Goal: Information Seeking & Learning: Check status

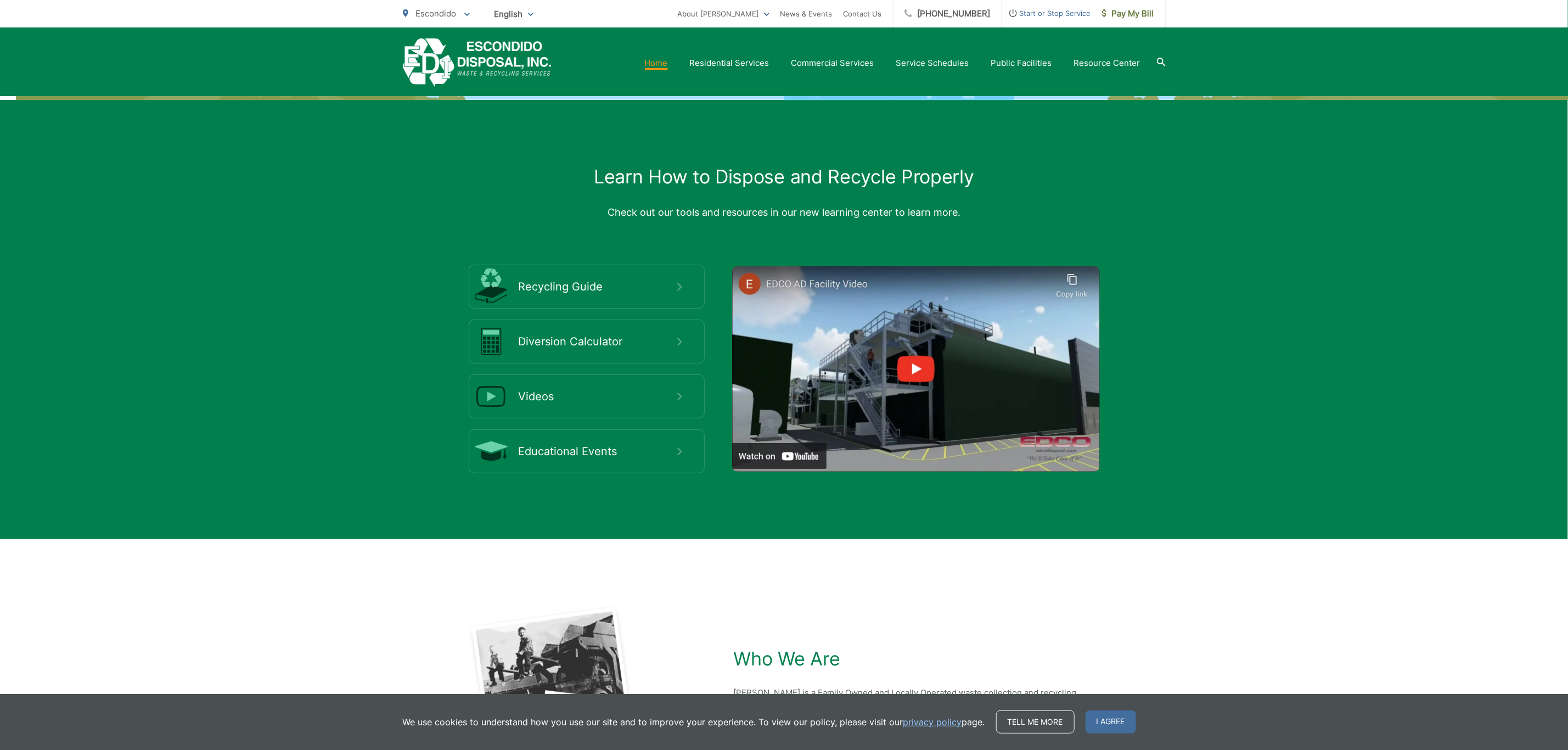
scroll to position [2057, 0]
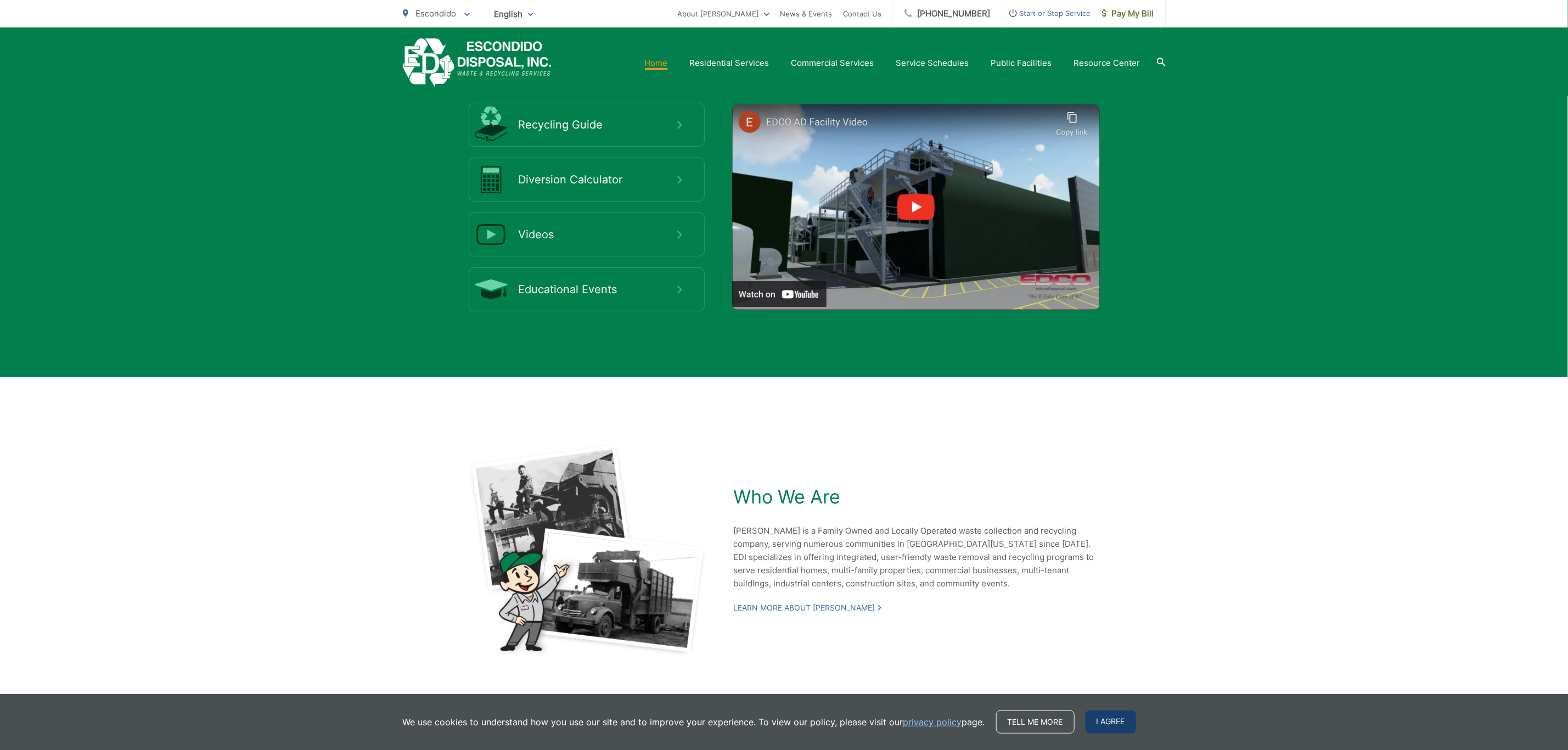
click at [1102, 722] on span "I agree" at bounding box center [1111, 722] width 51 height 23
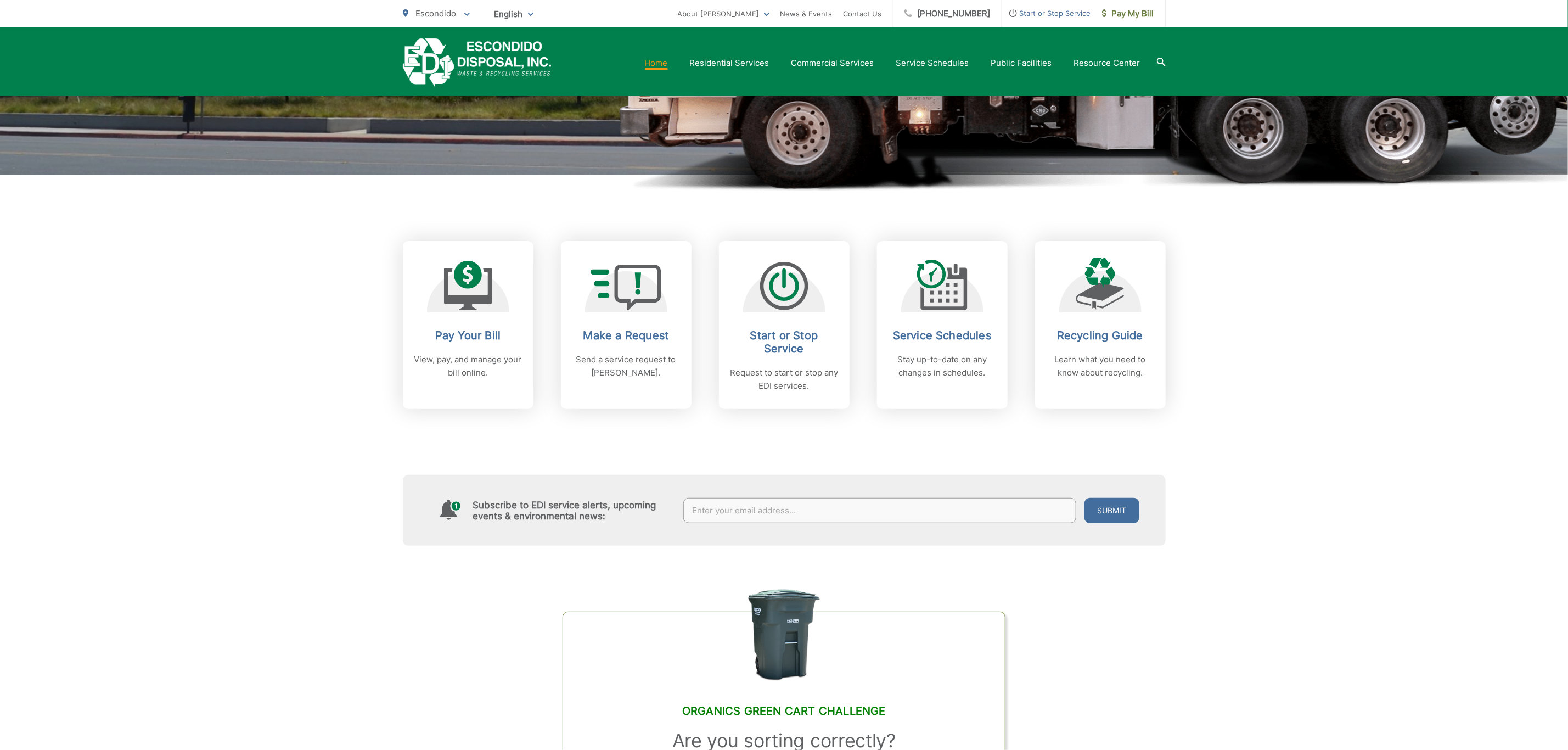
scroll to position [0, 0]
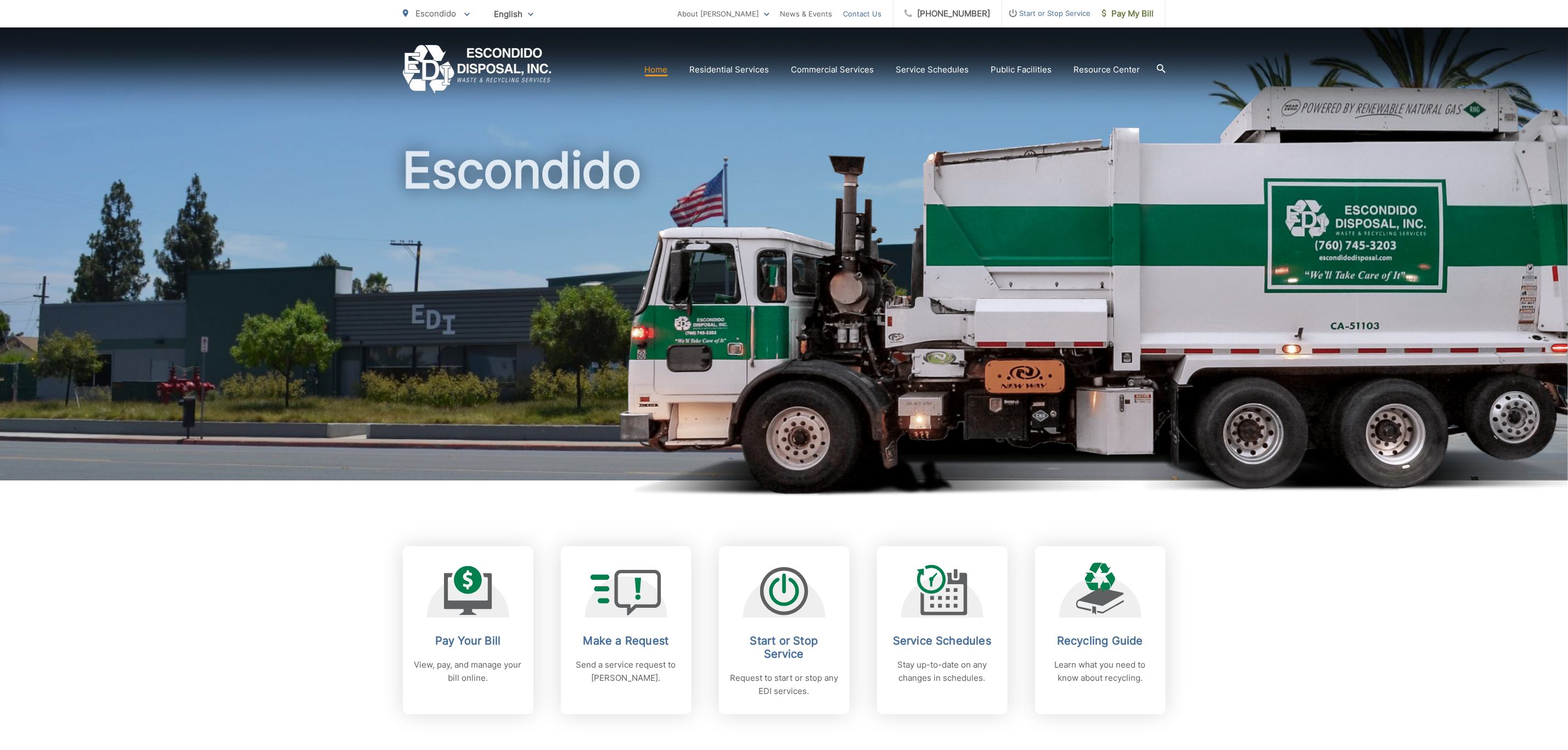
click at [871, 7] on link "Contact Us" at bounding box center [863, 13] width 39 height 13
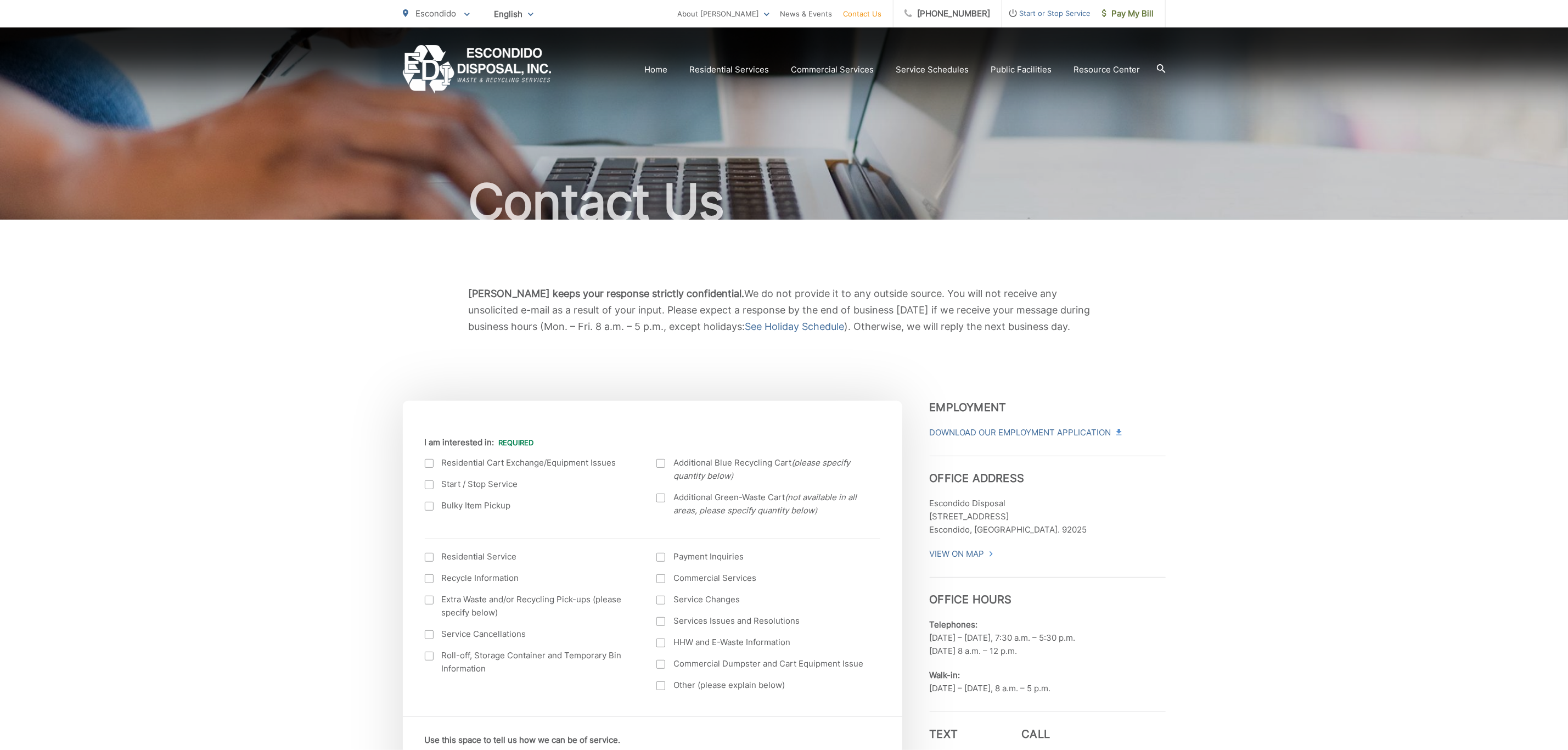
click at [733, 291] on span "[PERSON_NAME] keeps your response strictly confidential. We do not provide it t…" at bounding box center [779, 310] width 622 height 45
click at [922, 69] on link "Service Schedules" at bounding box center [932, 69] width 73 height 13
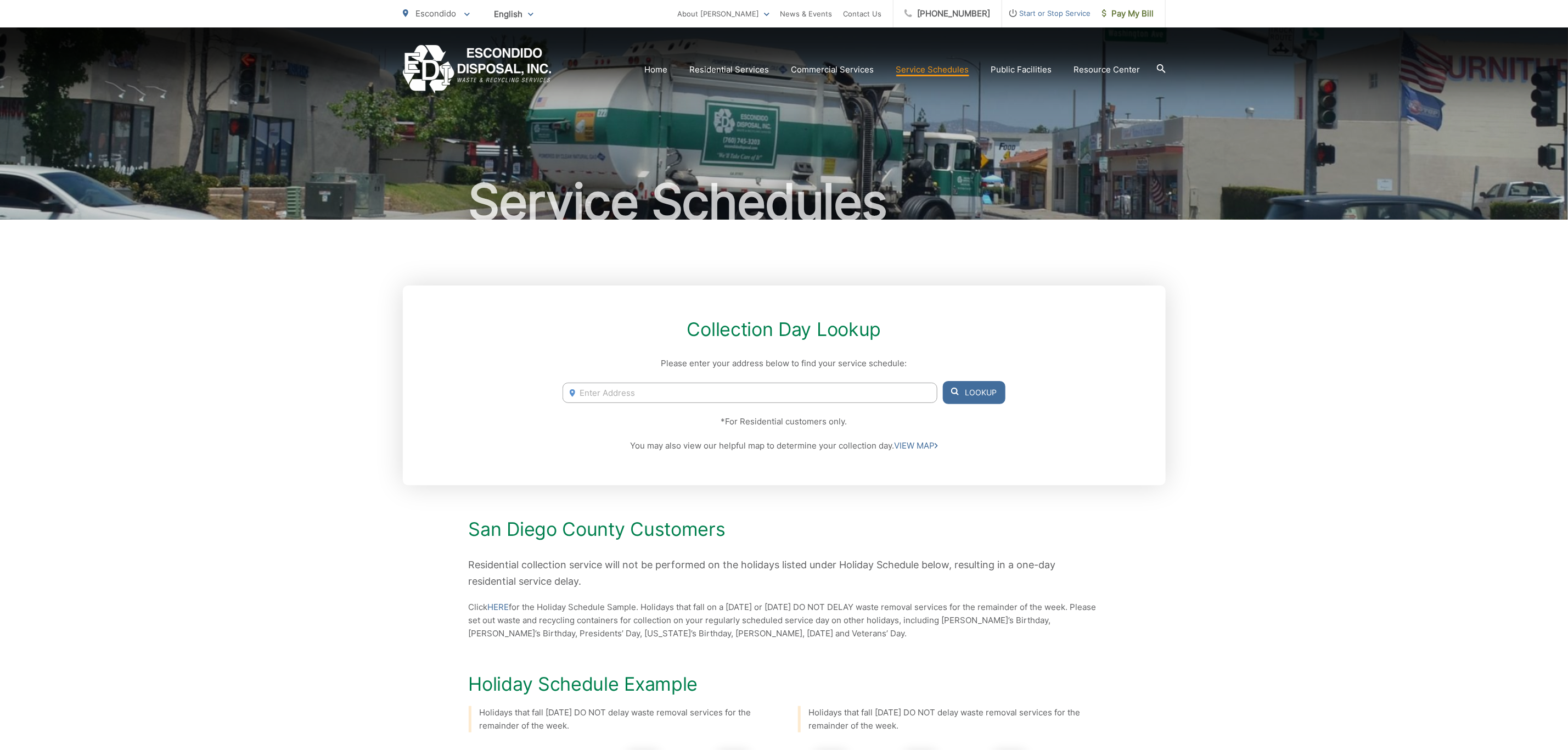
click at [644, 408] on div "Collection Day Lookup Please enter your address below to find your service sche…" at bounding box center [784, 385] width 763 height 200
click at [653, 392] on input "Enter Address" at bounding box center [750, 392] width 374 height 20
click at [970, 401] on button "Lookup" at bounding box center [974, 392] width 62 height 23
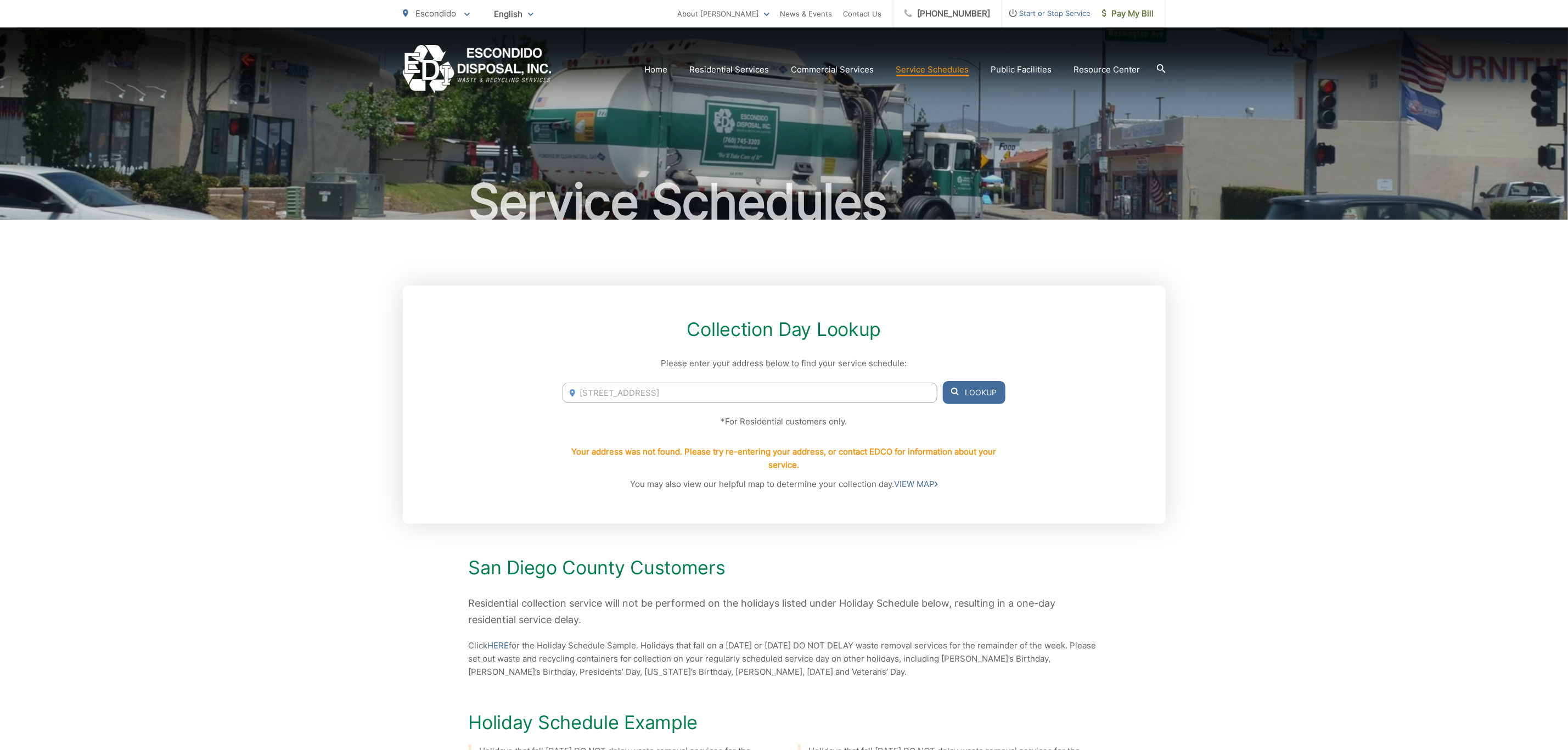
click at [680, 395] on input "310 n quince st" at bounding box center [750, 392] width 374 height 20
click at [679, 394] on input "310 n quince st" at bounding box center [750, 392] width 374 height 20
type input "752 s es"
click at [917, 488] on link "VIEW MAP" at bounding box center [915, 484] width 44 height 13
